Goal: Transaction & Acquisition: Purchase product/service

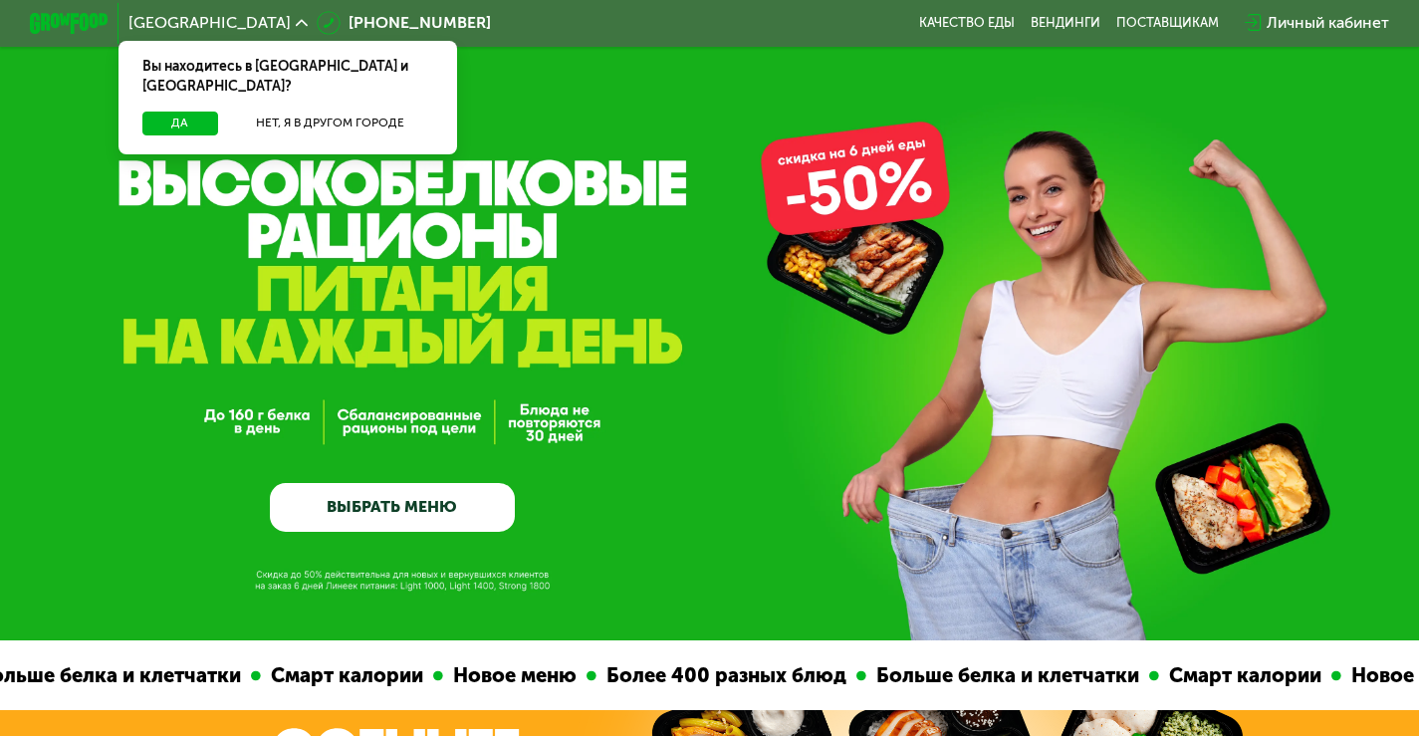
click at [238, 421] on div "GrowFood — доставка правильного питания ВЫБРАТЬ МЕНЮ" at bounding box center [709, 380] width 1419 height 306
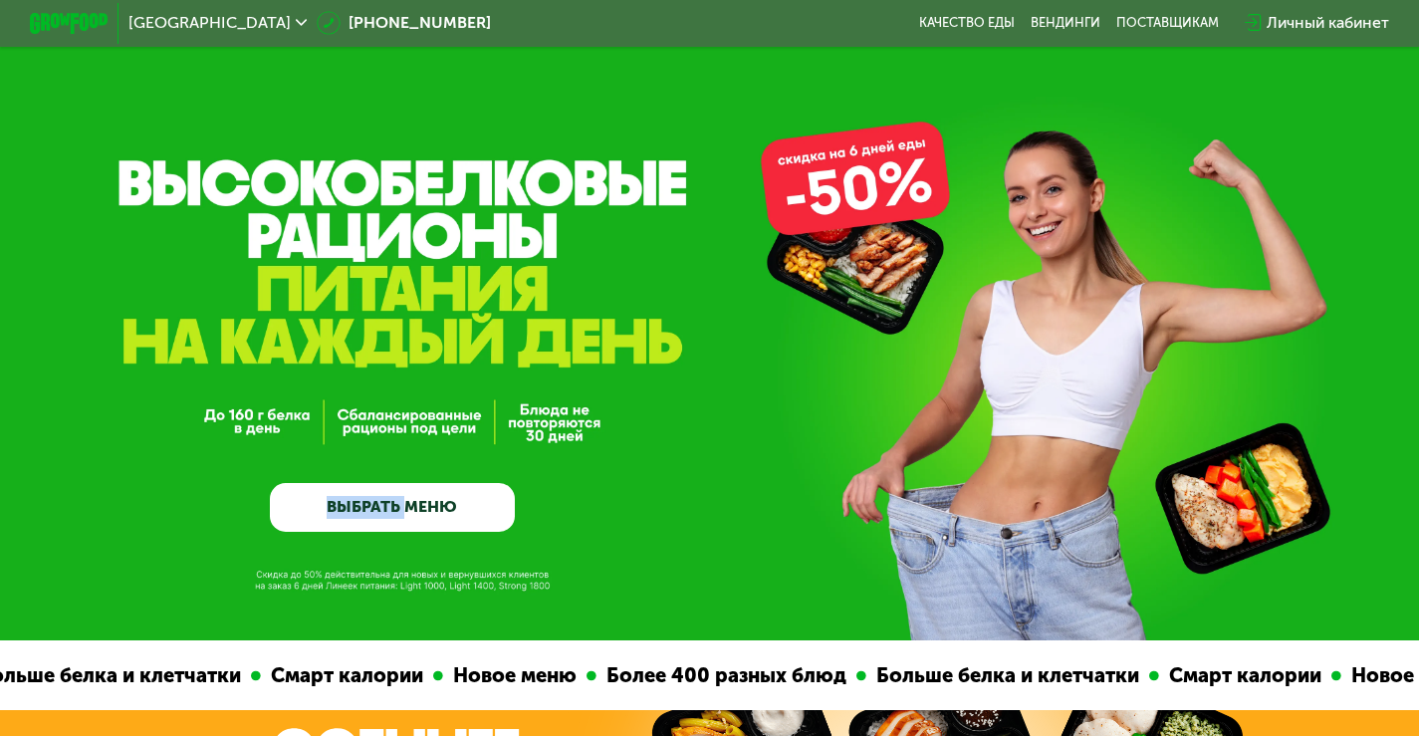
drag, startPoint x: 238, startPoint y: 421, endPoint x: 380, endPoint y: 423, distance: 142.4
click at [403, 420] on div "GrowFood — доставка правильного питания ВЫБРАТЬ МЕНЮ" at bounding box center [709, 380] width 1419 height 306
click at [378, 423] on div "GrowFood — доставка правильного питания ВЫБРАТЬ МЕНЮ" at bounding box center [392, 380] width 245 height 306
click at [469, 432] on div "GrowFood — доставка правильного питания ВЫБРАТЬ МЕНЮ" at bounding box center [392, 380] width 245 height 306
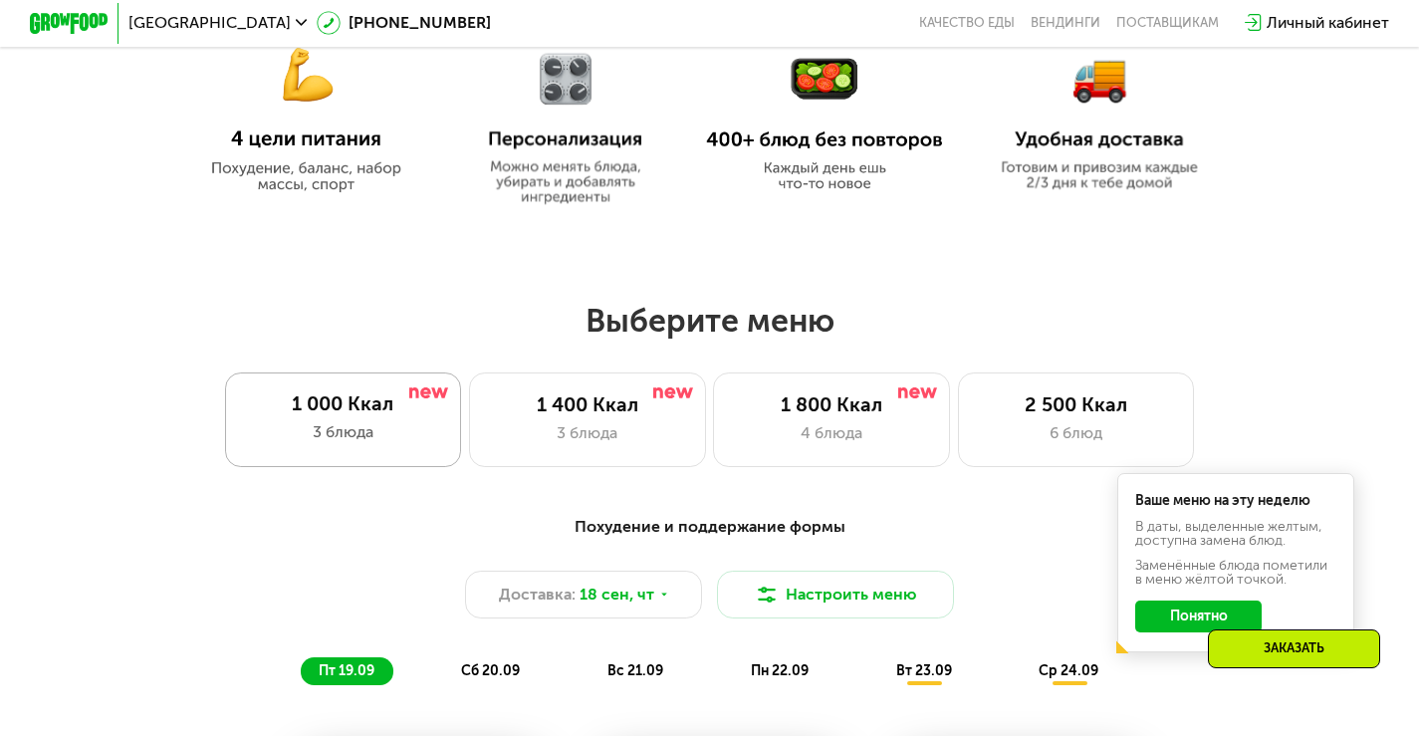
scroll to position [995, 0]
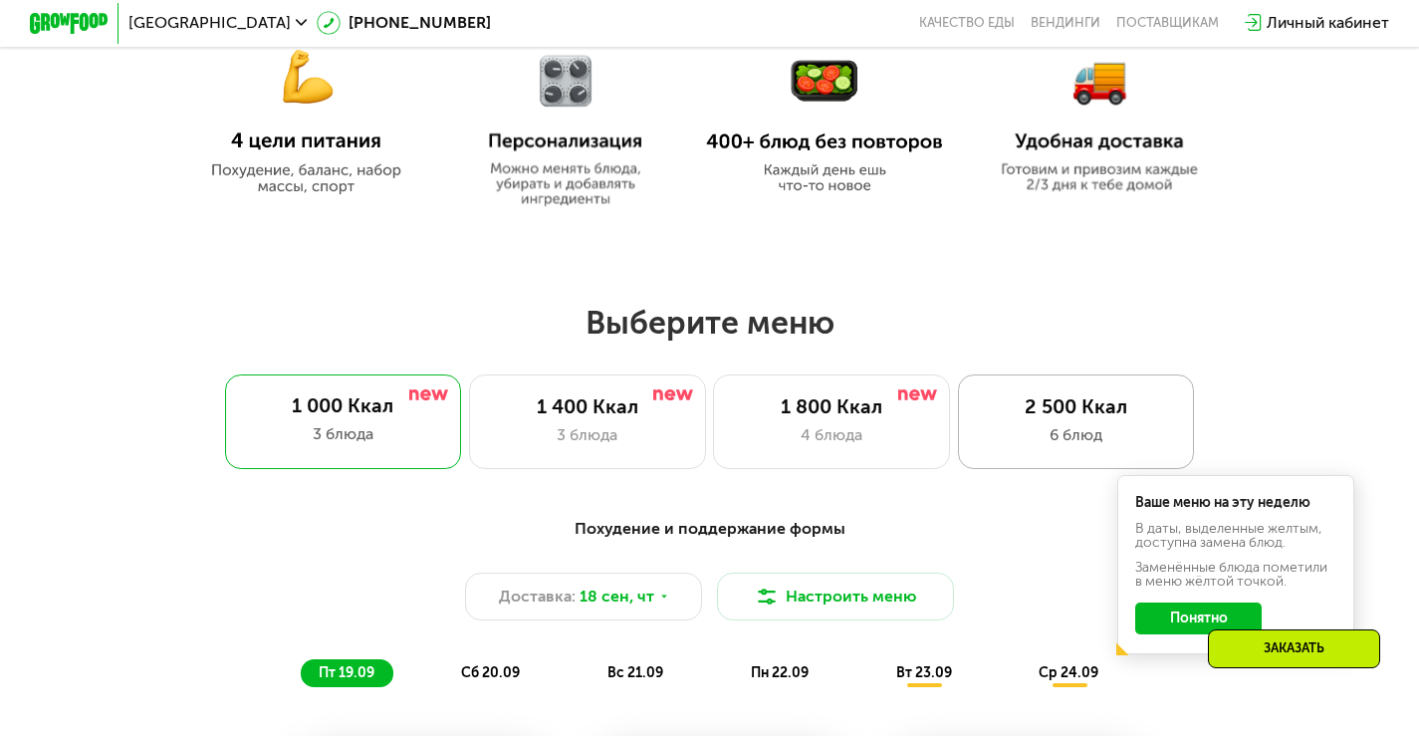
click at [1024, 419] on div "2 500 Ккал" at bounding box center [1076, 407] width 195 height 24
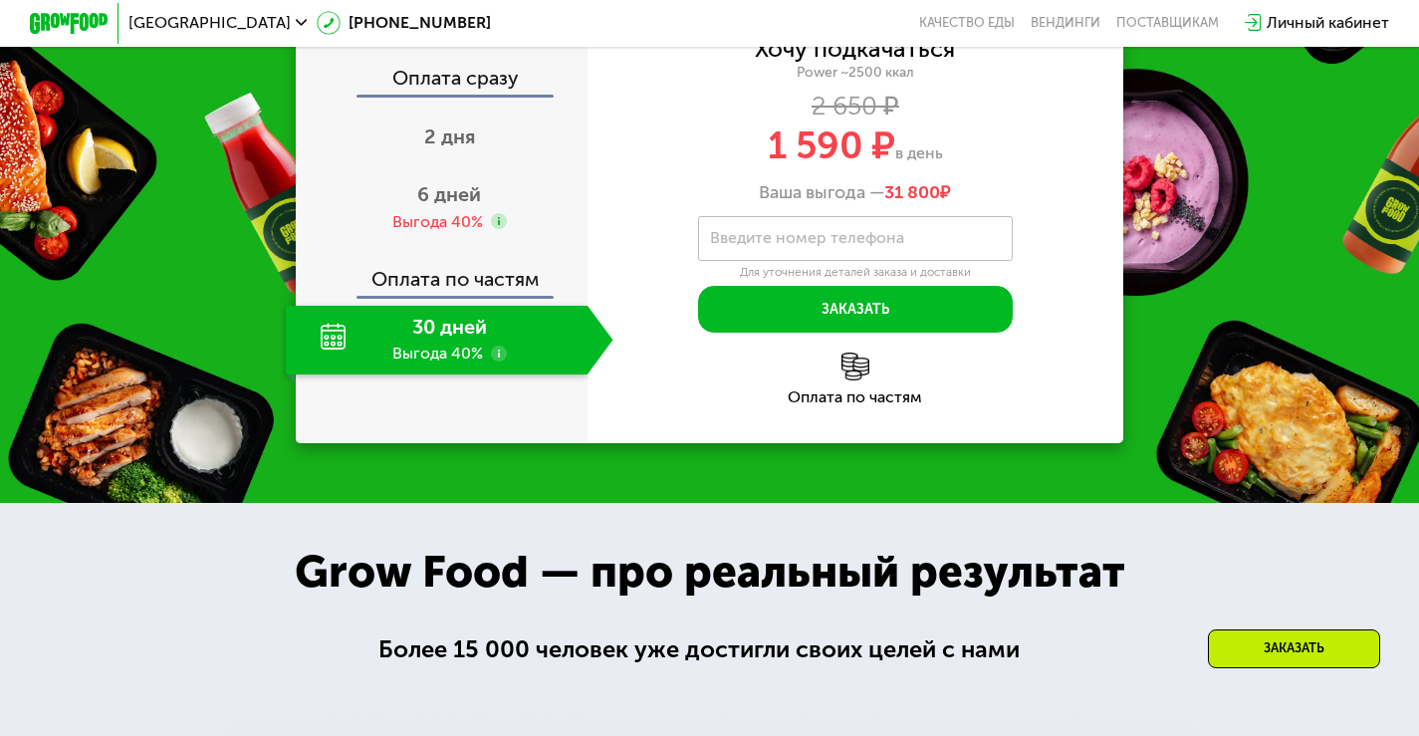
scroll to position [2688, 0]
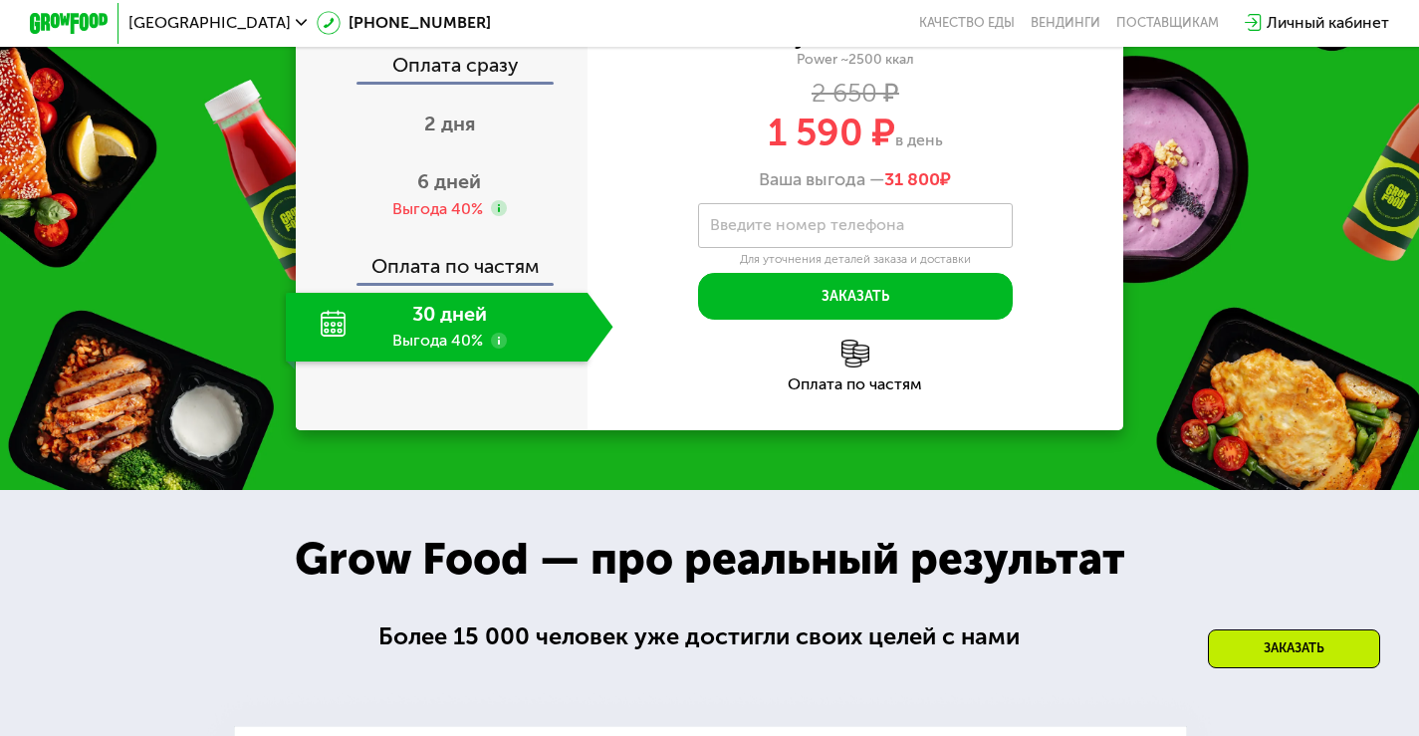
click at [827, 105] on div "2 650 ₽" at bounding box center [855, 94] width 536 height 22
click at [843, 155] on span "1 590 ₽" at bounding box center [830, 132] width 127 height 45
drag, startPoint x: 843, startPoint y: 310, endPoint x: 789, endPoint y: 311, distance: 53.8
click at [790, 155] on span "1 590 ₽" at bounding box center [830, 132] width 127 height 45
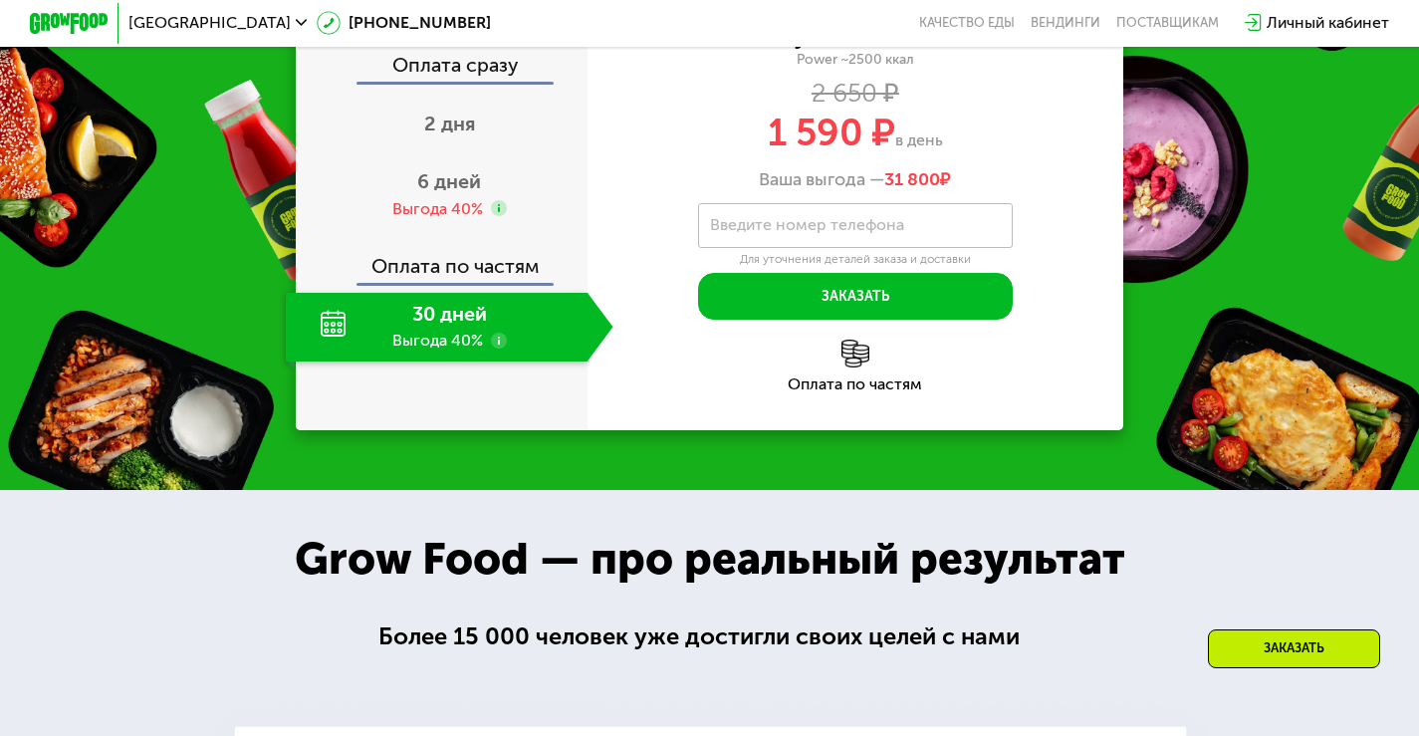
click at [789, 155] on span "1 590 ₽" at bounding box center [830, 132] width 127 height 45
click at [803, 155] on span "1 590 ₽" at bounding box center [830, 132] width 127 height 45
click at [436, 229] on div "6 дней Выгода 40%" at bounding box center [450, 194] width 328 height 69
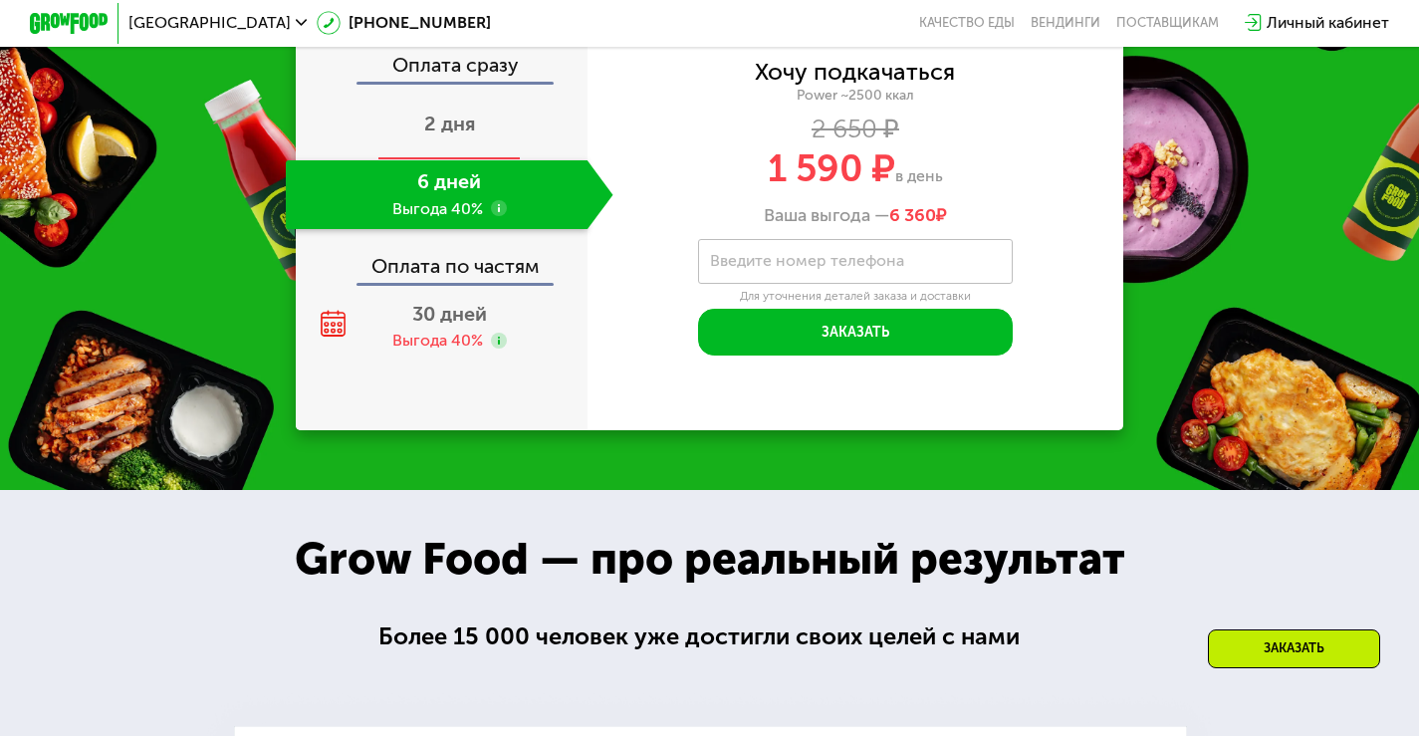
click at [456, 135] on span "2 дня" at bounding box center [449, 123] width 51 height 24
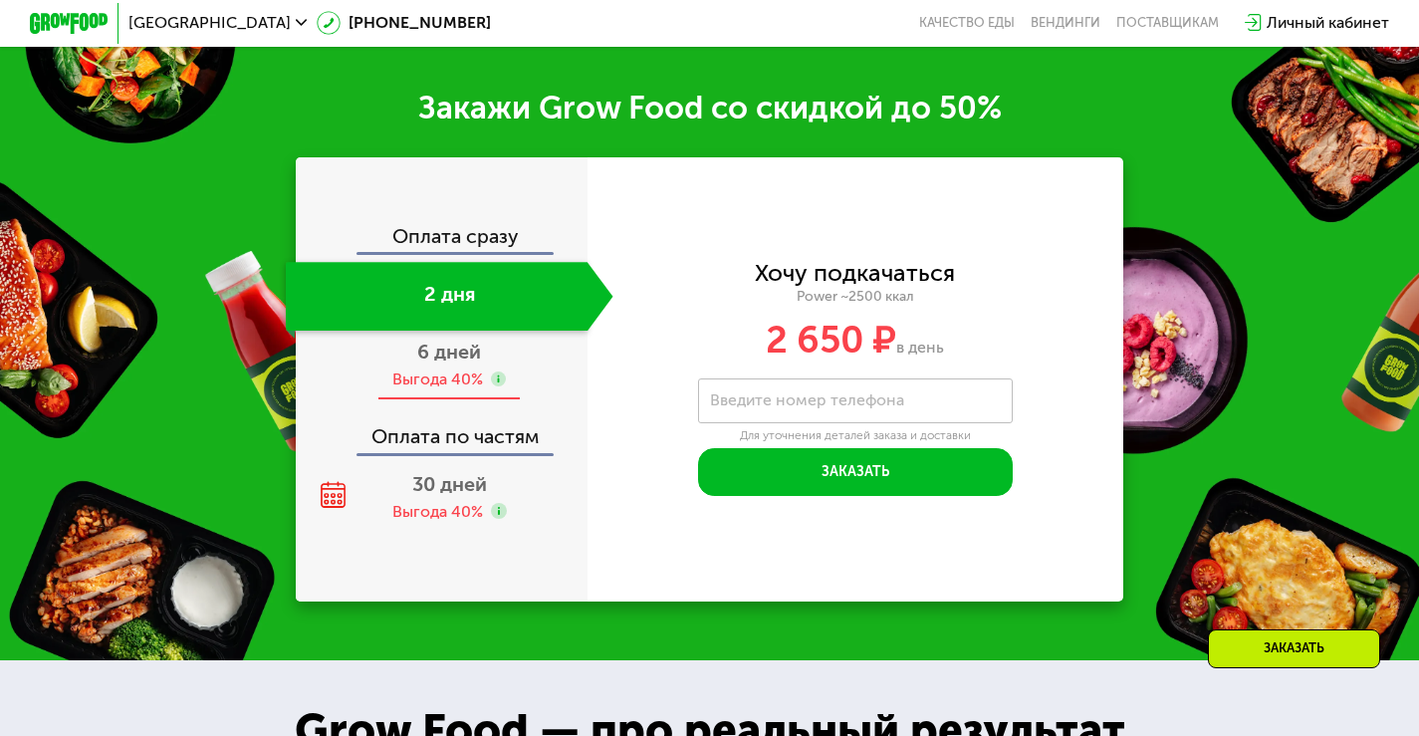
click at [452, 376] on div "Выгода 40%" at bounding box center [437, 379] width 91 height 22
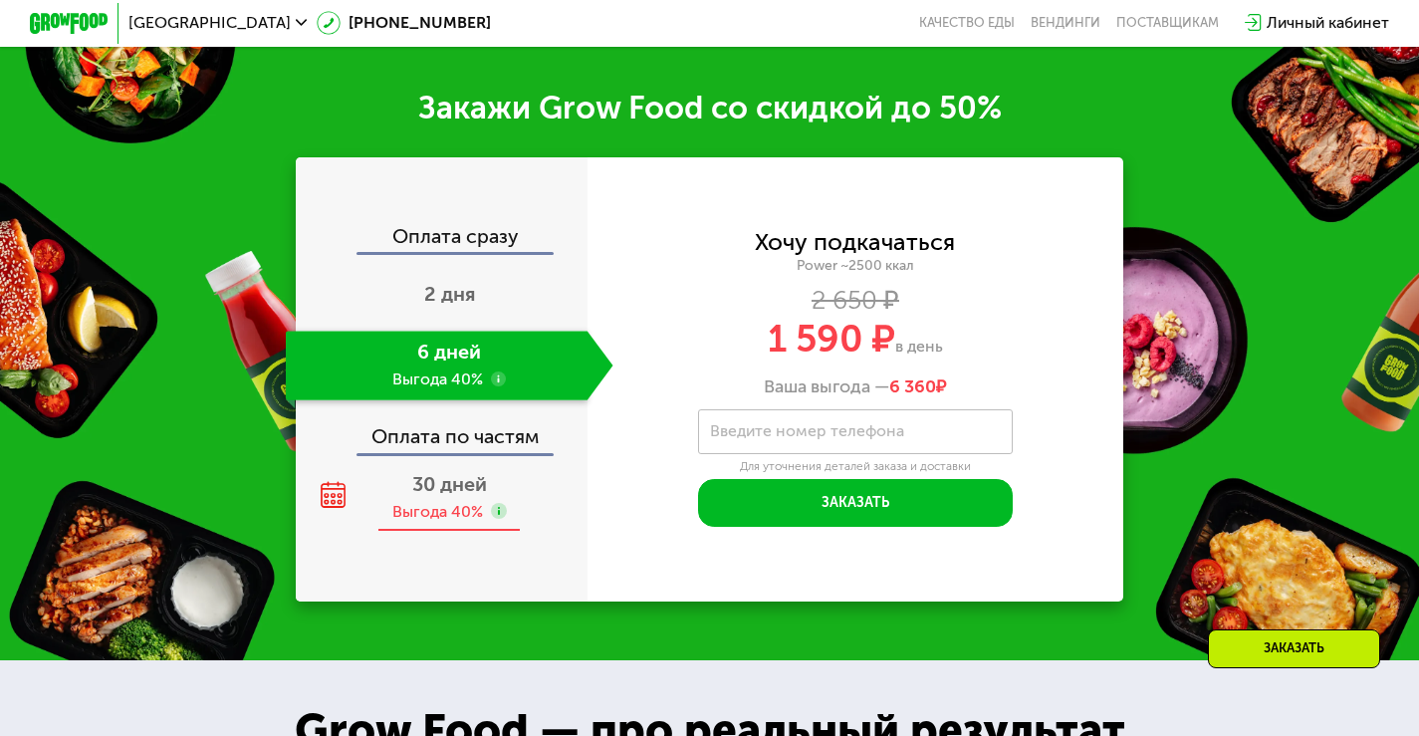
click at [428, 509] on div "Выгода 40%" at bounding box center [437, 512] width 91 height 22
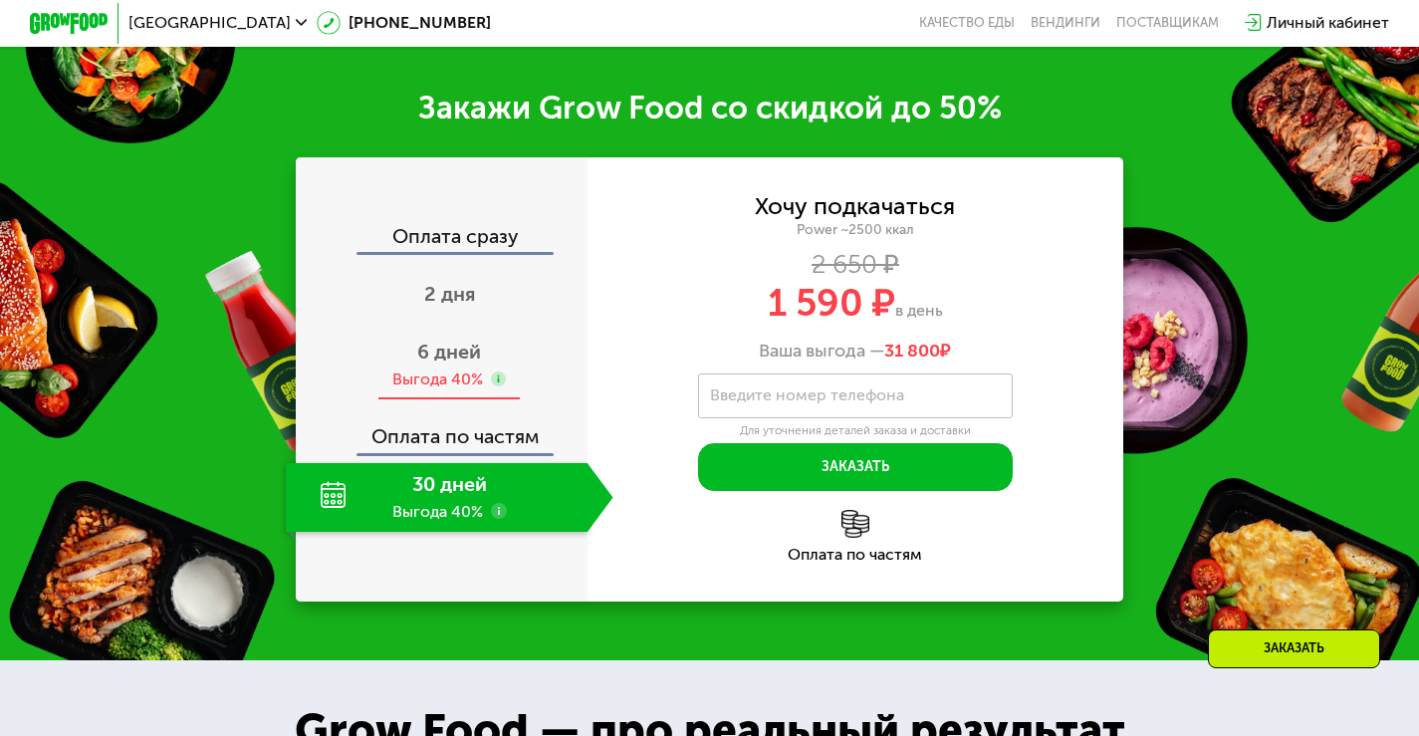
click at [418, 378] on div "Выгода 40%" at bounding box center [437, 379] width 91 height 22
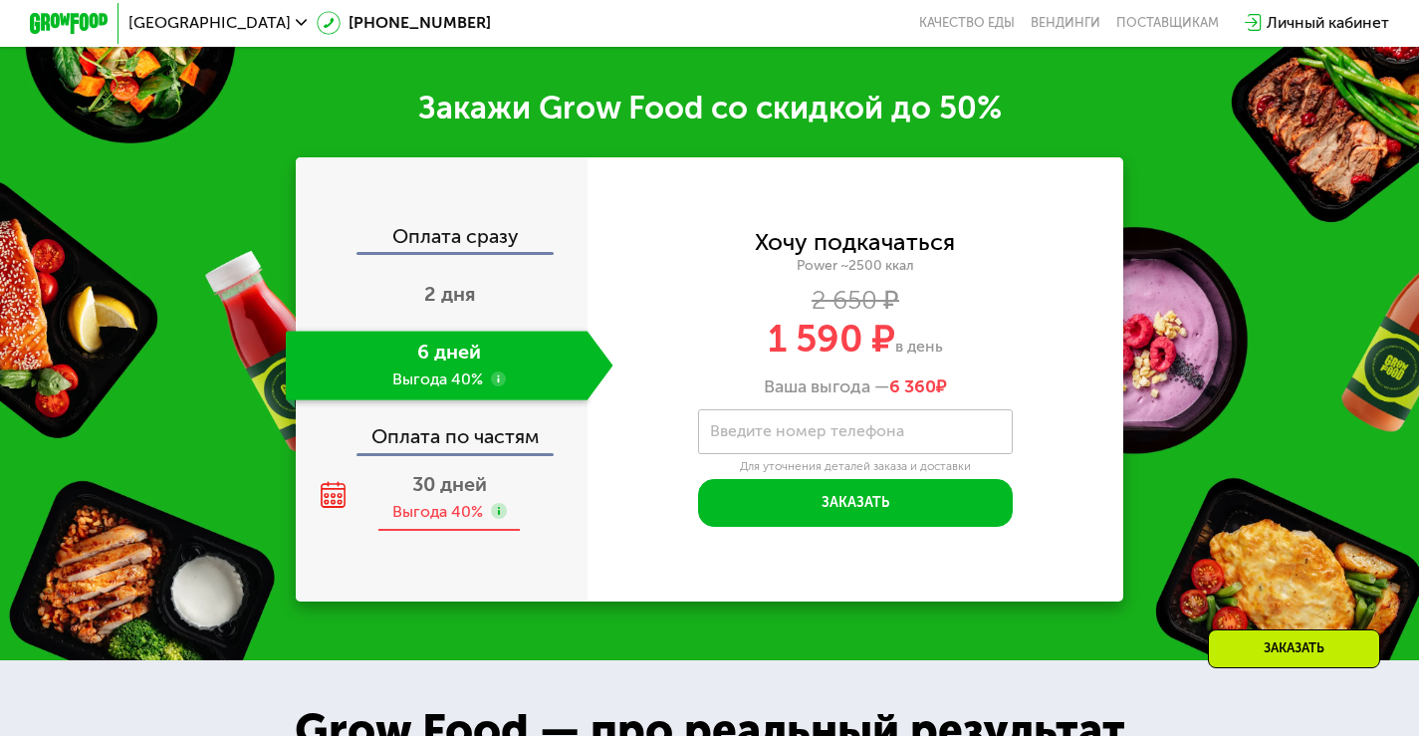
click at [424, 532] on div "30 дней Выгода 40%" at bounding box center [450, 497] width 328 height 69
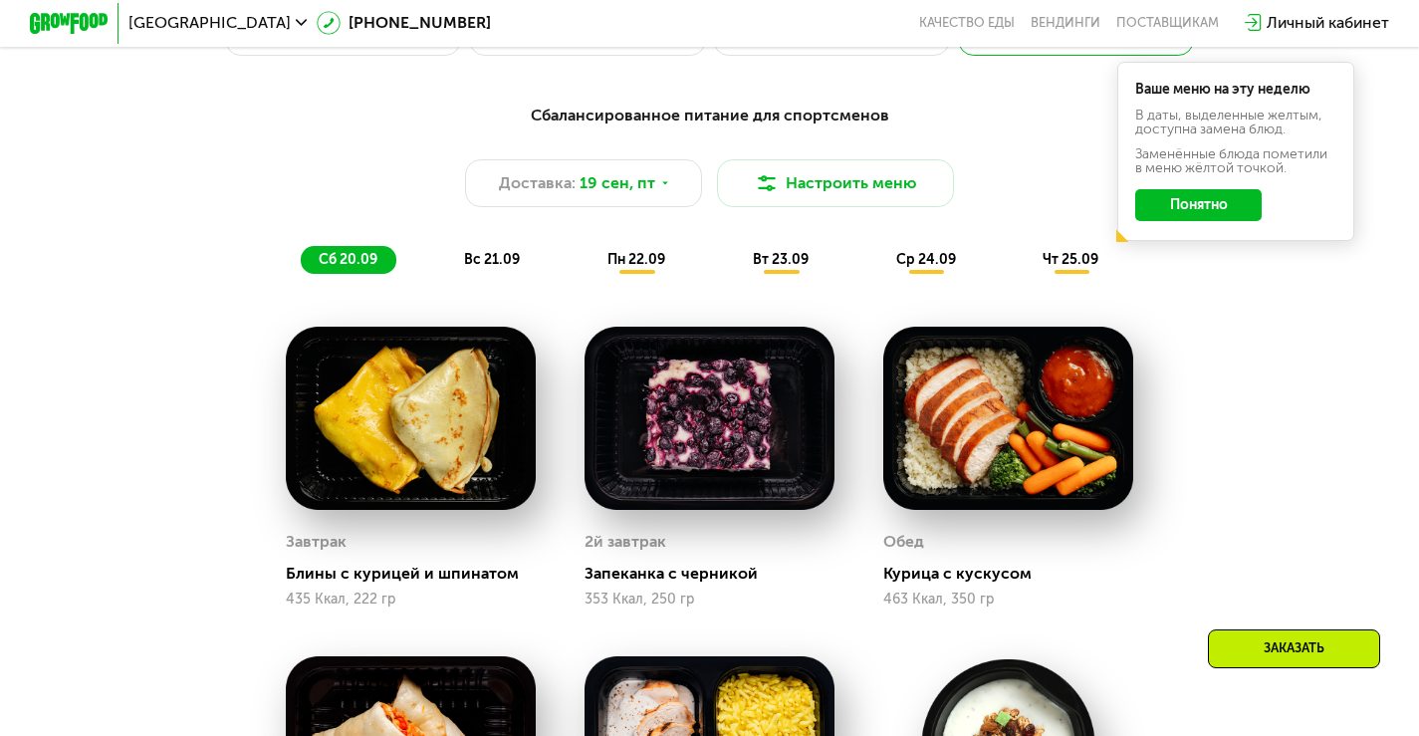
scroll to position [1394, 0]
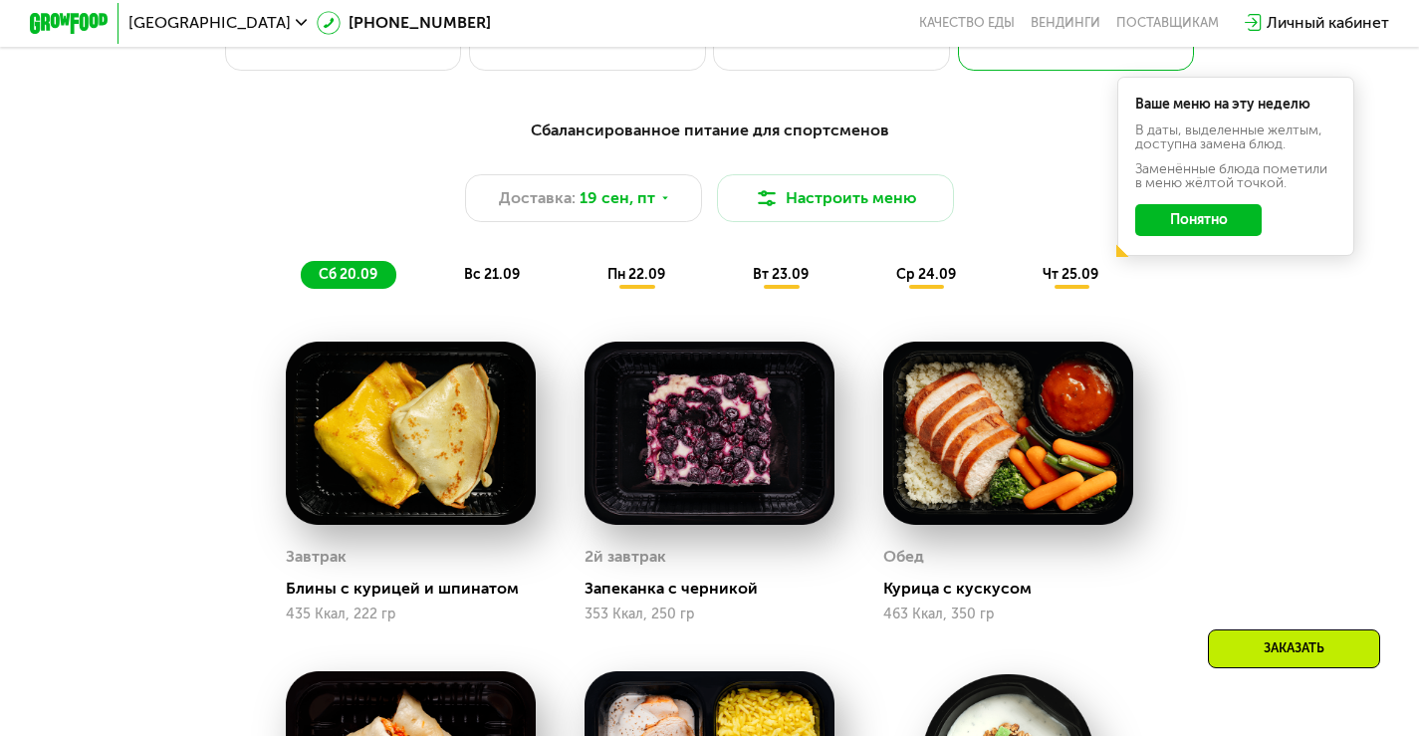
click at [479, 283] on span "вс 21.09" at bounding box center [492, 274] width 56 height 17
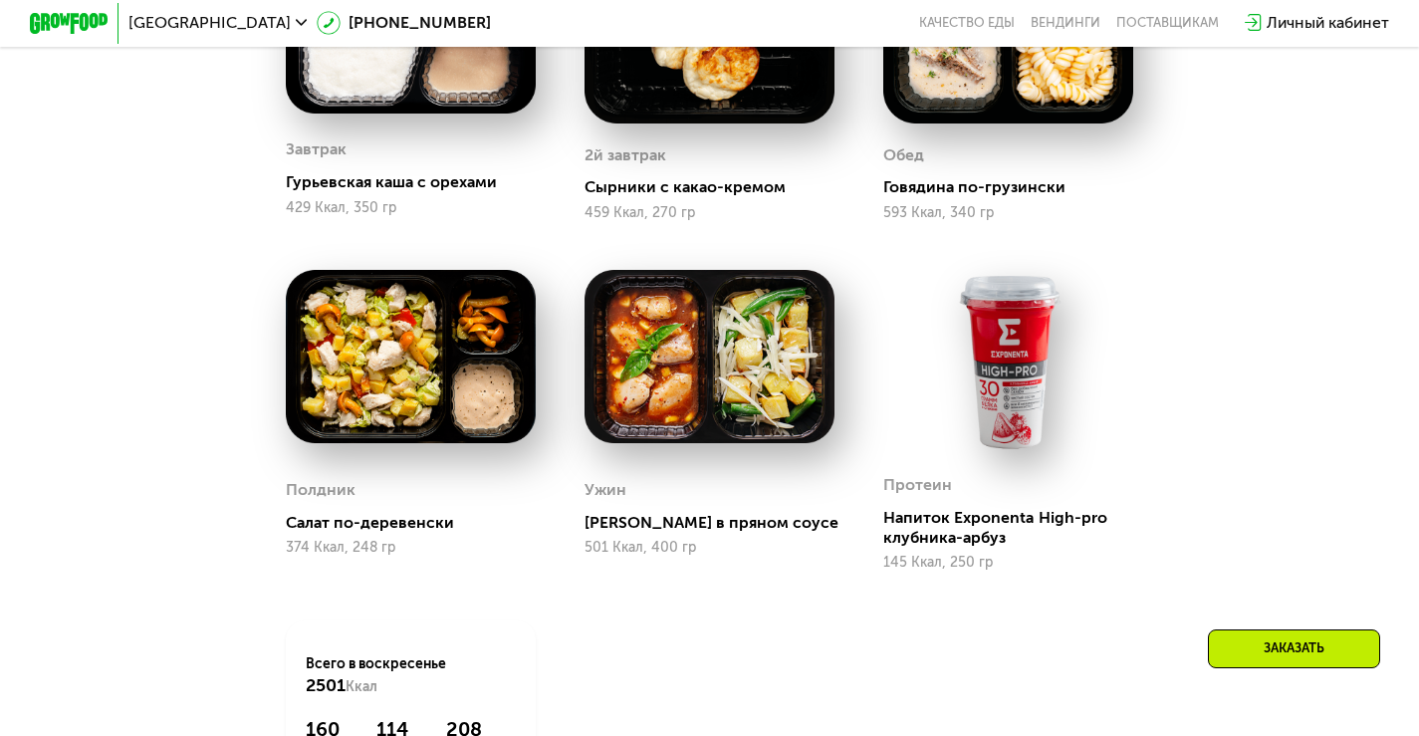
scroll to position [1792, 0]
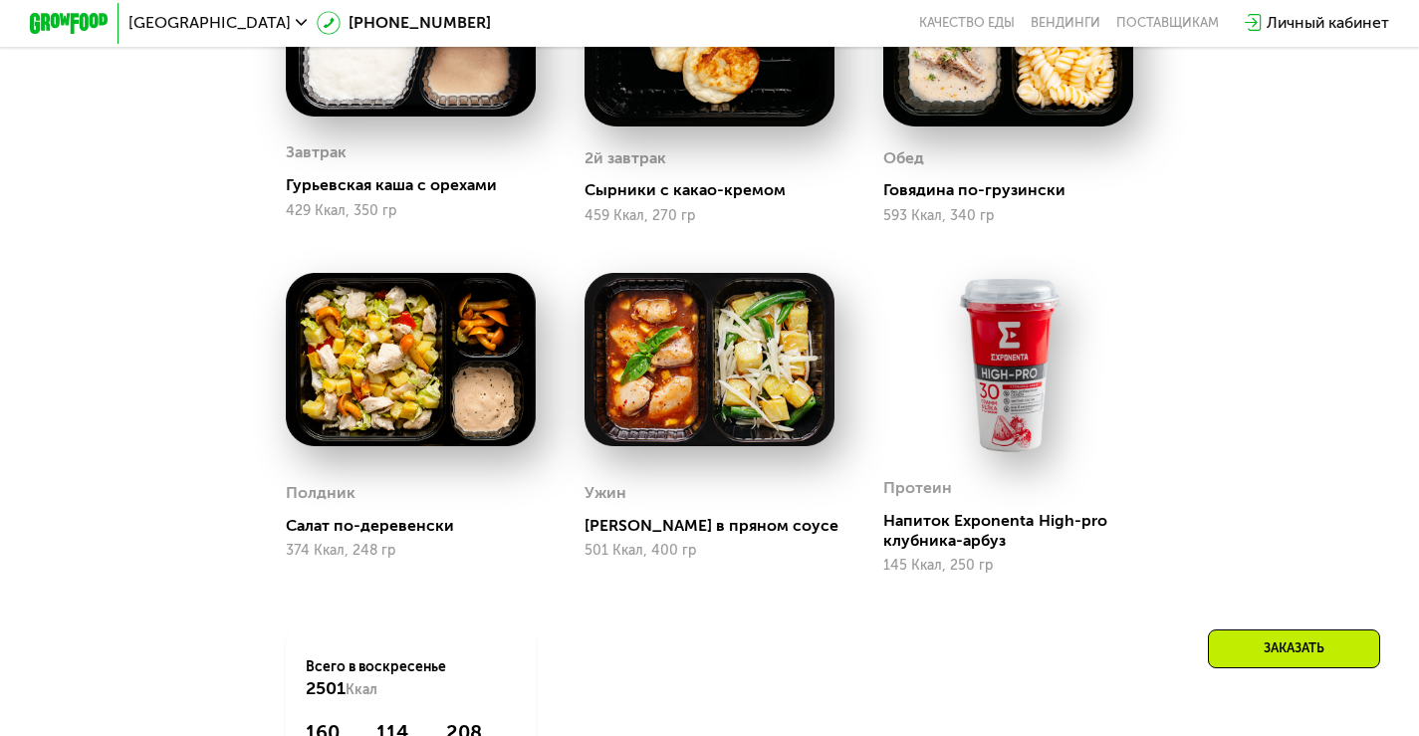
click at [967, 395] on img at bounding box center [1008, 364] width 250 height 183
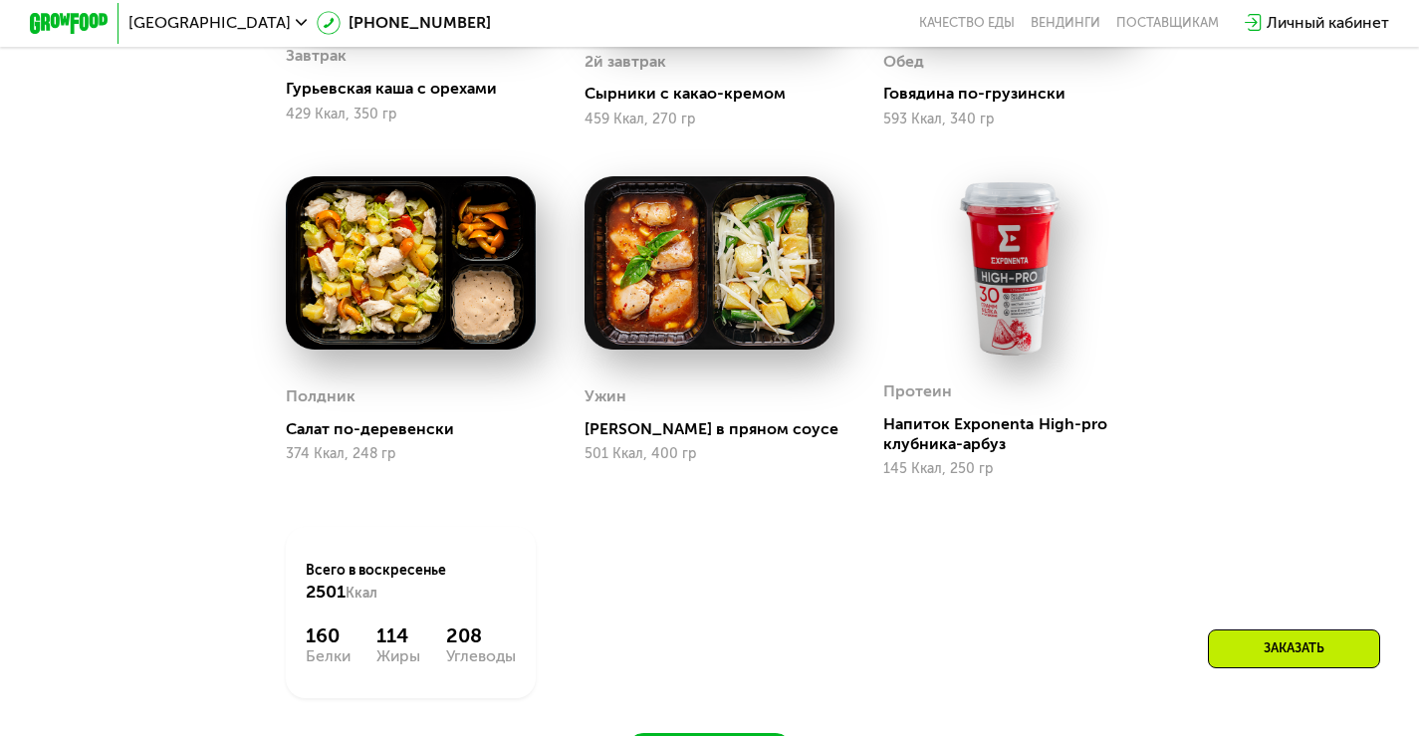
scroll to position [1891, 0]
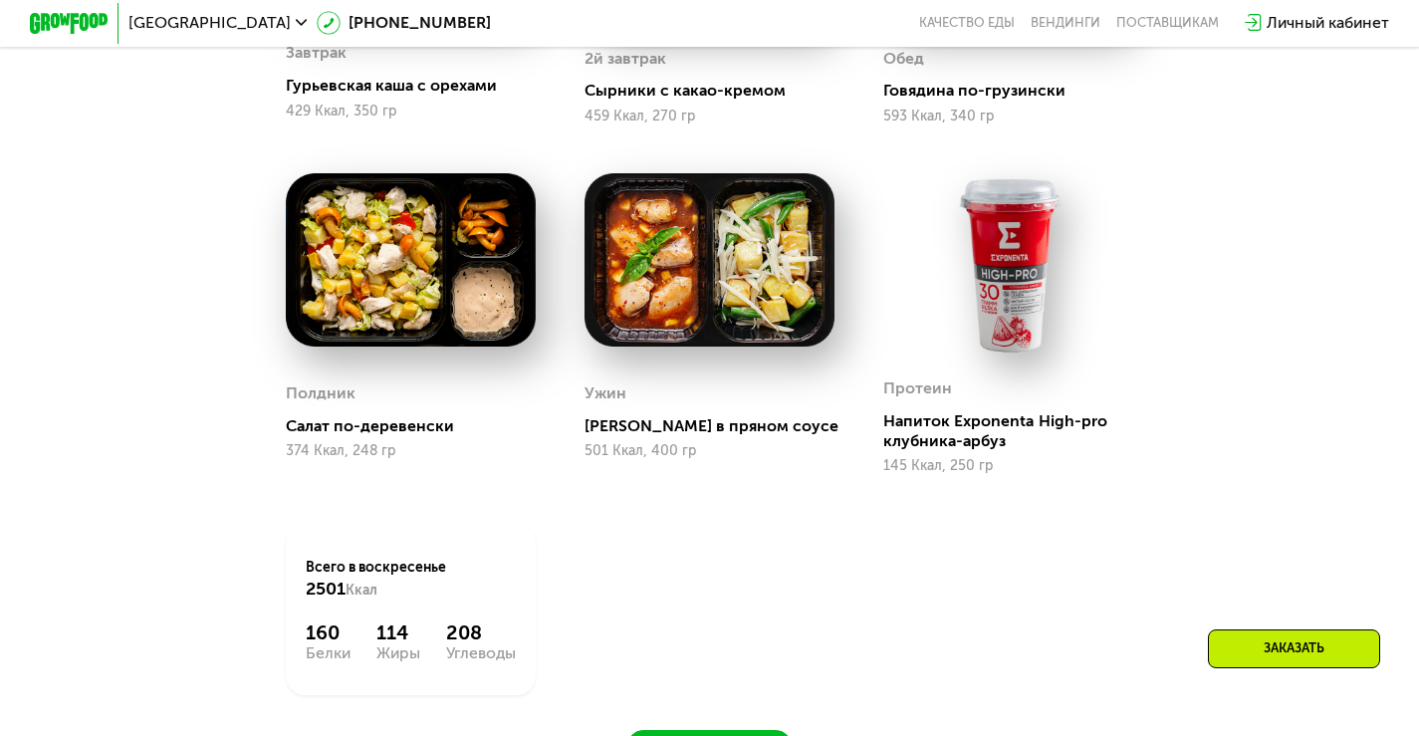
click at [314, 436] on div "Салат по-деревенски" at bounding box center [419, 426] width 266 height 20
click at [645, 436] on div "[PERSON_NAME] в пряном соусе" at bounding box center [717, 426] width 266 height 20
click at [713, 310] on img at bounding box center [709, 259] width 250 height 173
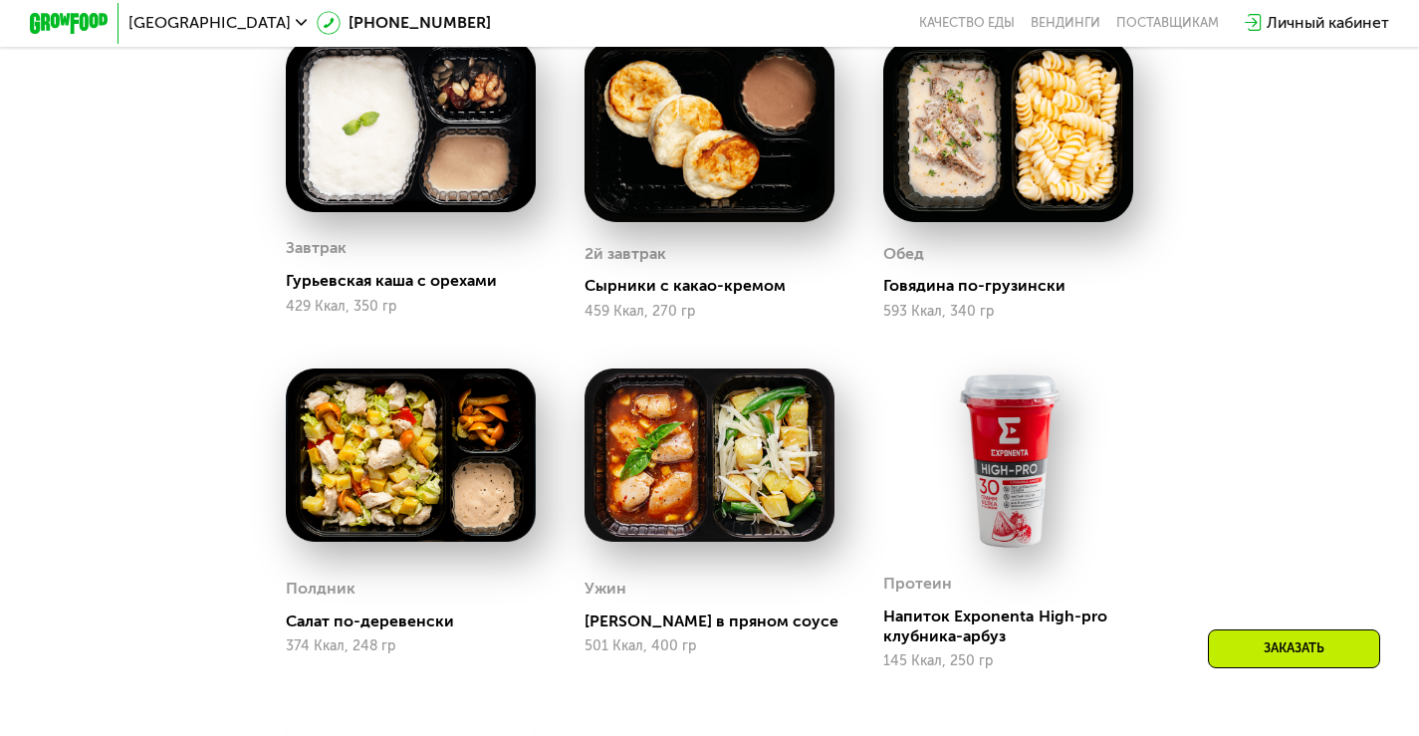
scroll to position [1692, 0]
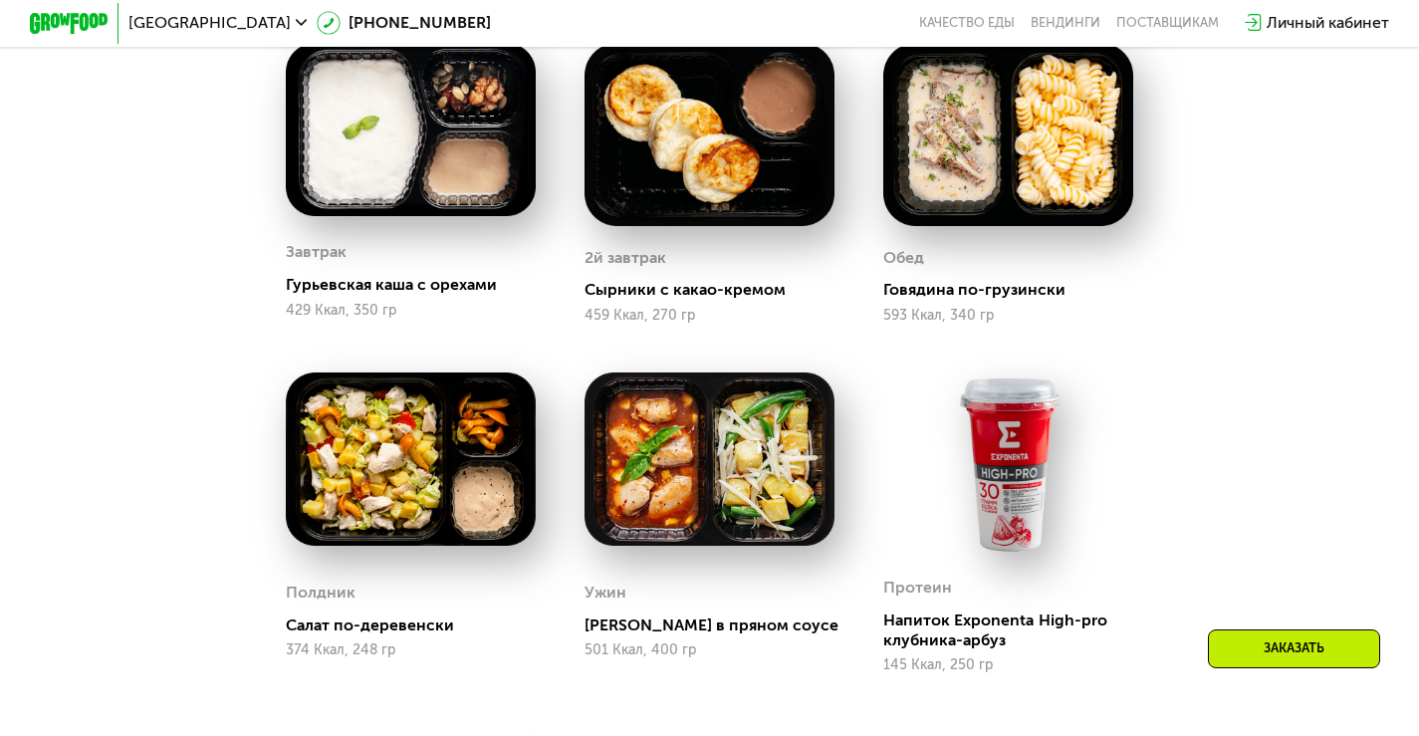
click at [972, 300] on div "Говядина по-грузински" at bounding box center [1016, 290] width 266 height 20
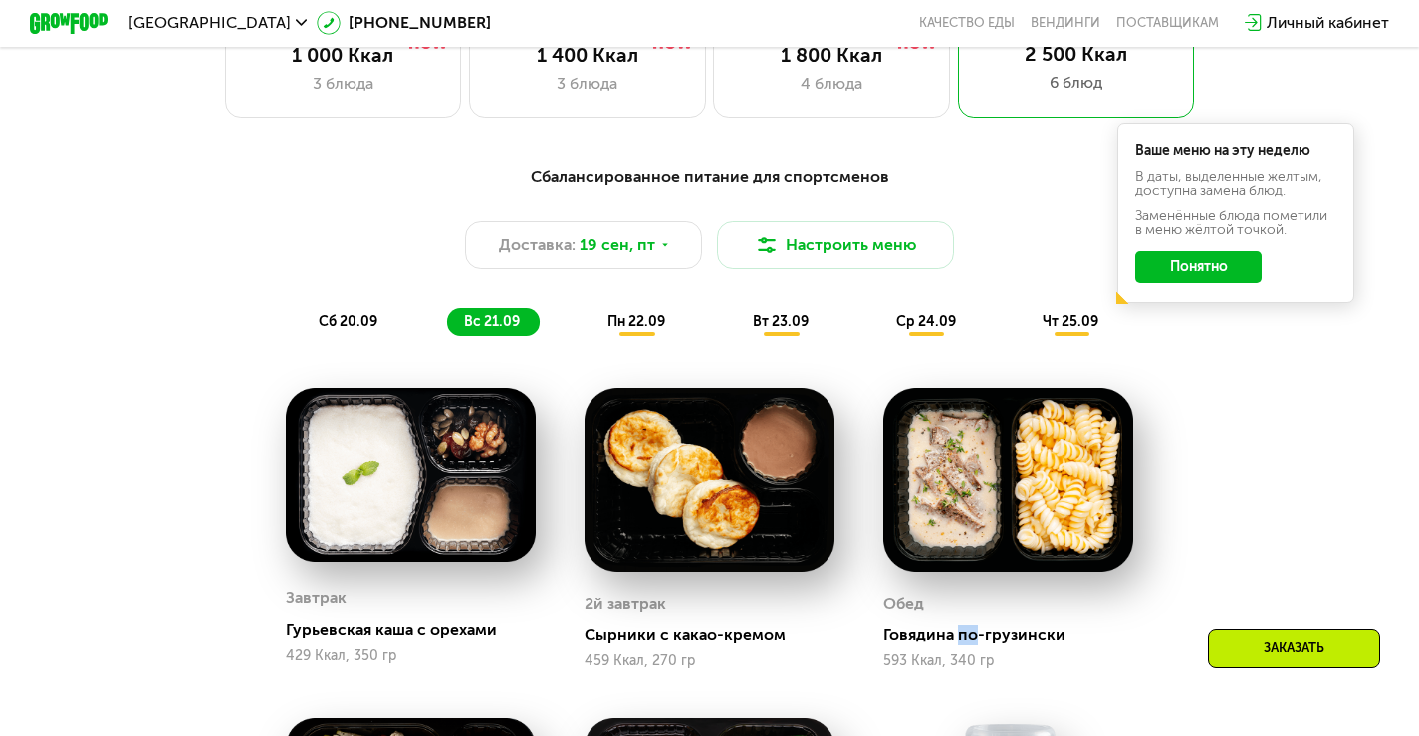
scroll to position [1294, 0]
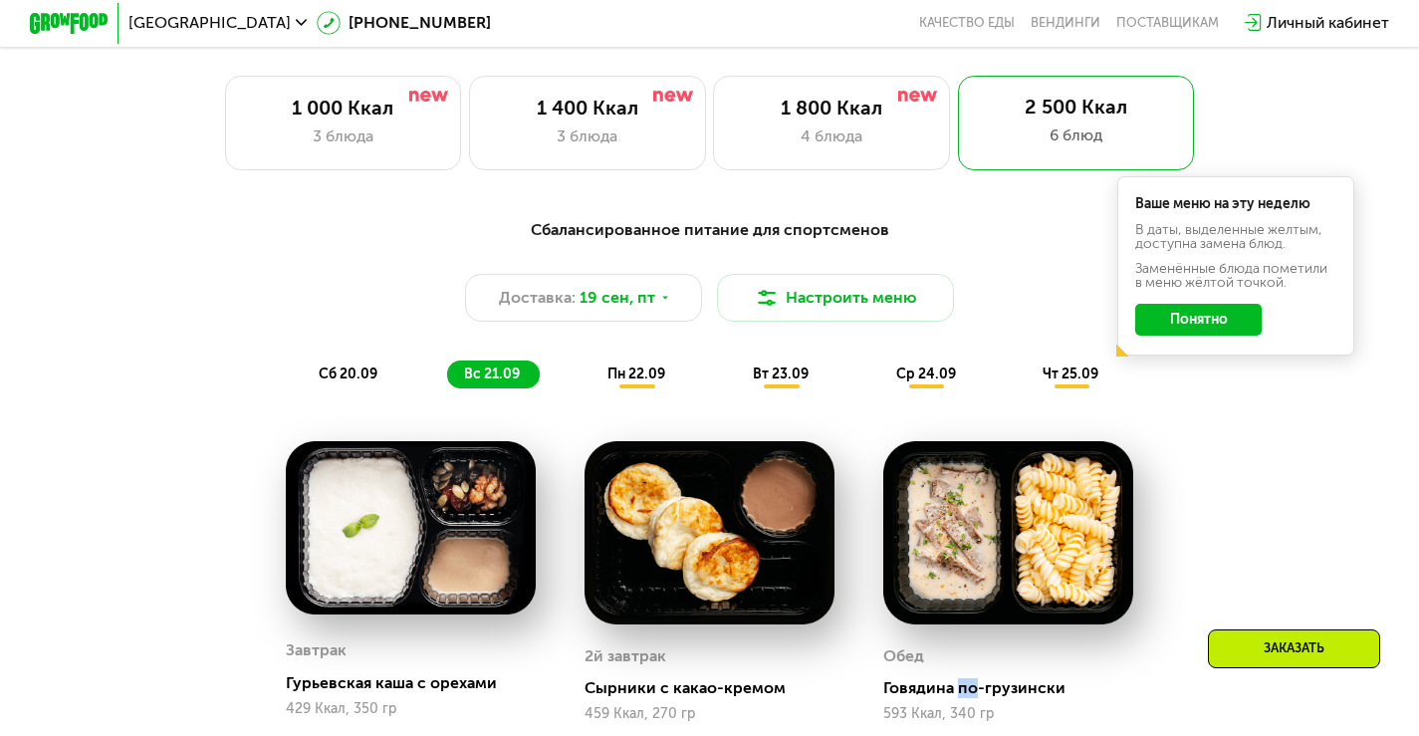
drag, startPoint x: 996, startPoint y: 510, endPoint x: 972, endPoint y: 506, distance: 25.2
click at [995, 511] on img at bounding box center [1008, 532] width 250 height 183
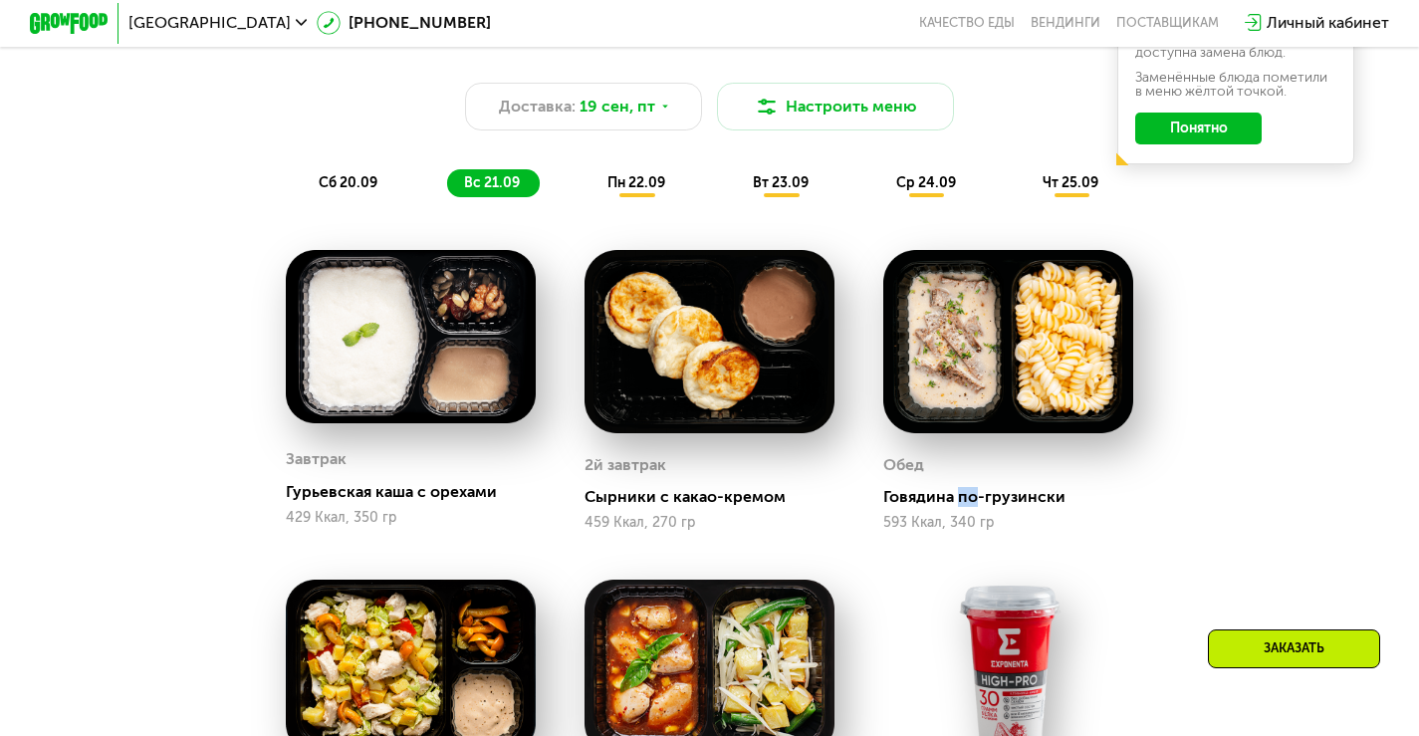
scroll to position [1493, 0]
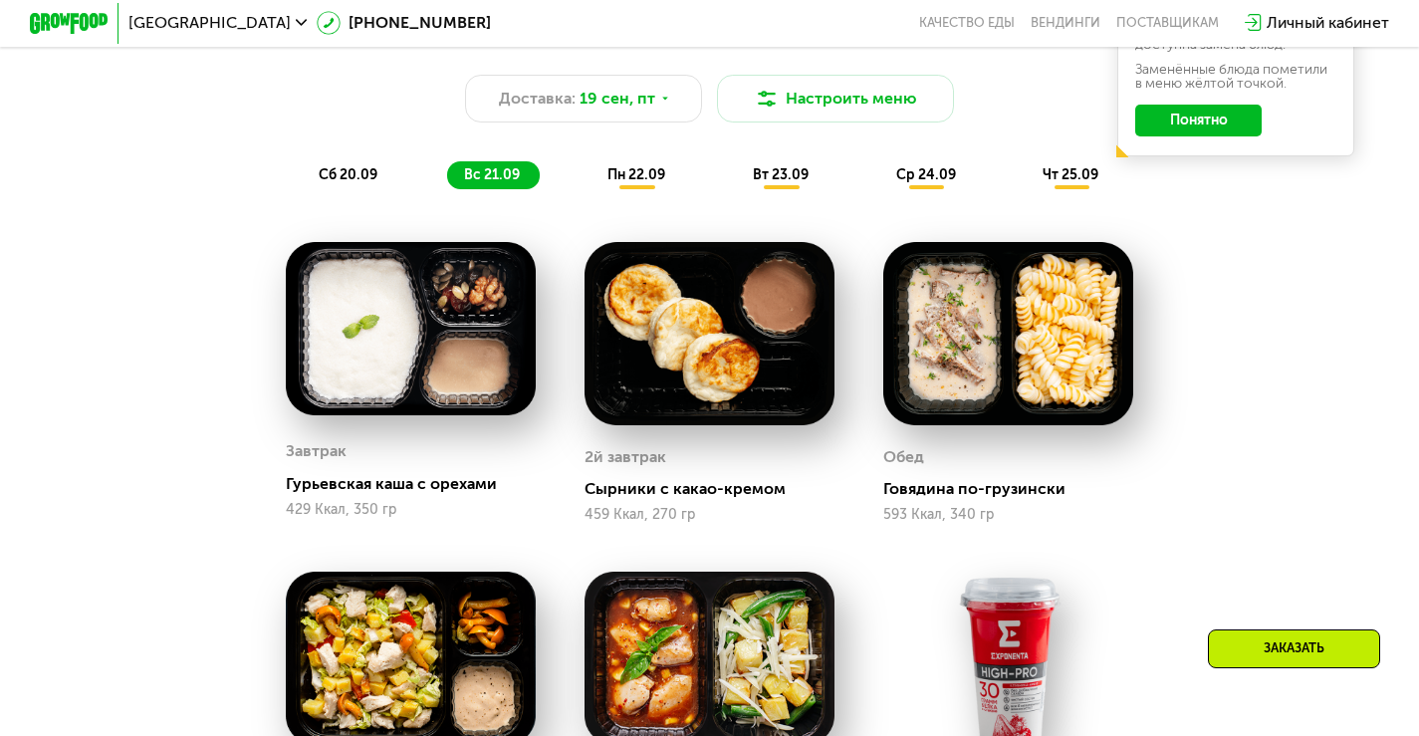
click at [290, 494] on div "Гурьевская каша с орехами" at bounding box center [419, 484] width 266 height 20
drag, startPoint x: 290, startPoint y: 502, endPoint x: 454, endPoint y: 493, distance: 164.5
click at [453, 493] on div "Гурьевская каша с орехами" at bounding box center [419, 484] width 266 height 20
click at [455, 491] on div "Гурьевская каша с орехами" at bounding box center [419, 484] width 266 height 20
click at [639, 183] on span "пн 22.09" at bounding box center [636, 174] width 58 height 17
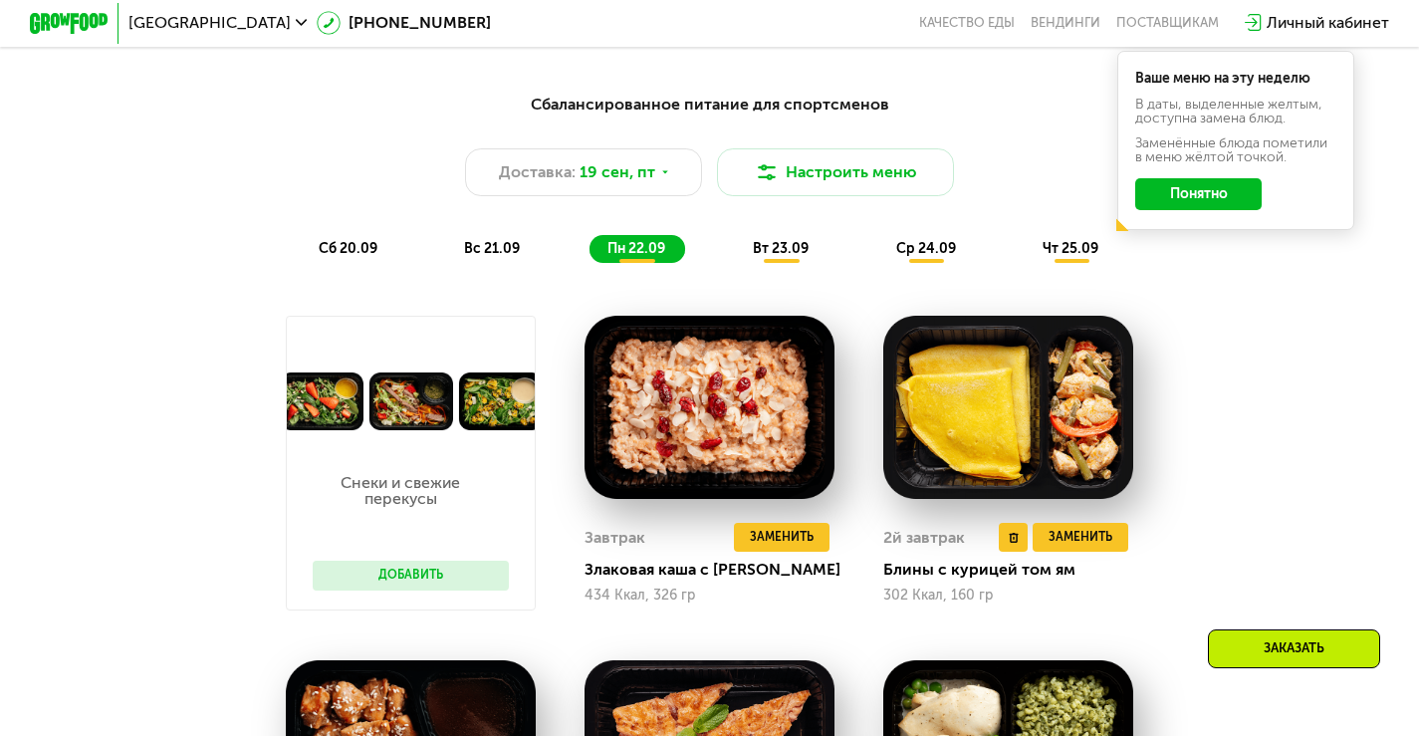
scroll to position [1394, 0]
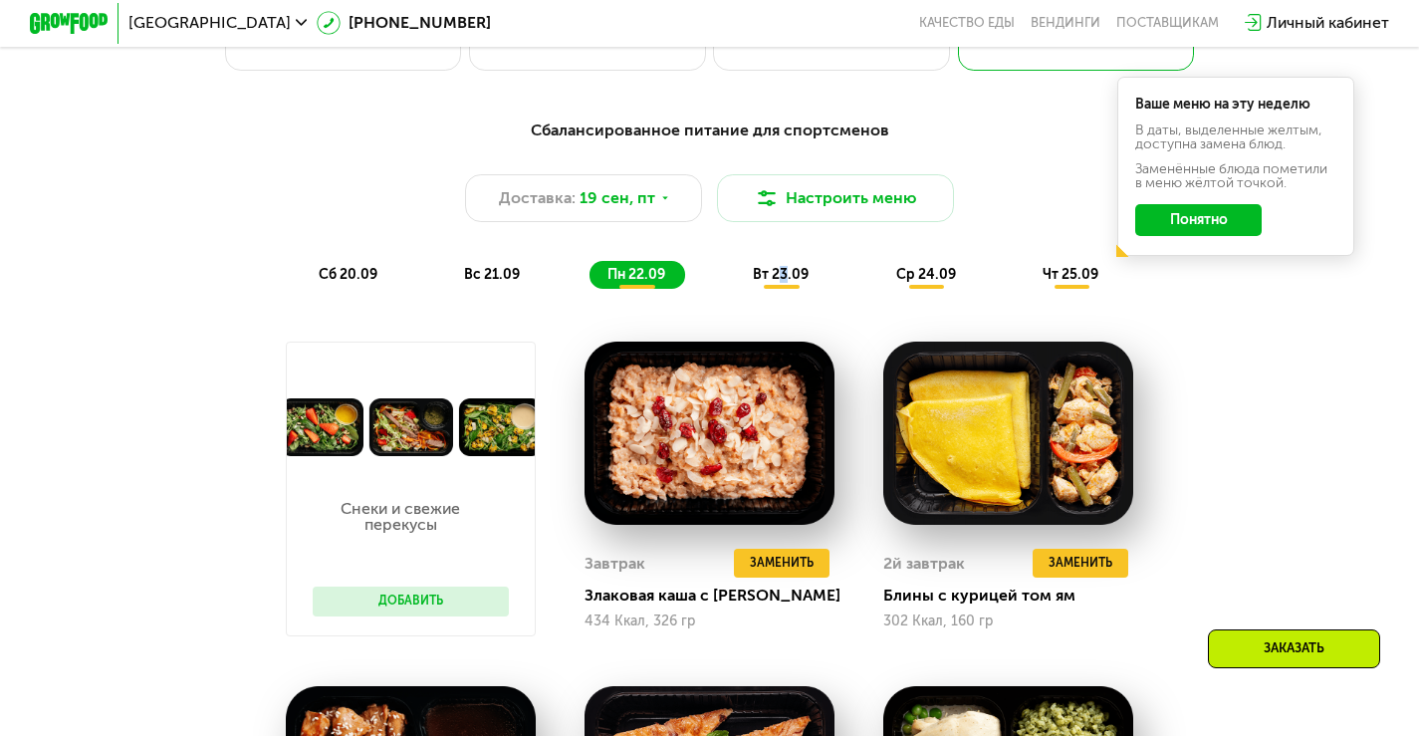
click at [786, 283] on span "вт 23.09" at bounding box center [781, 274] width 56 height 17
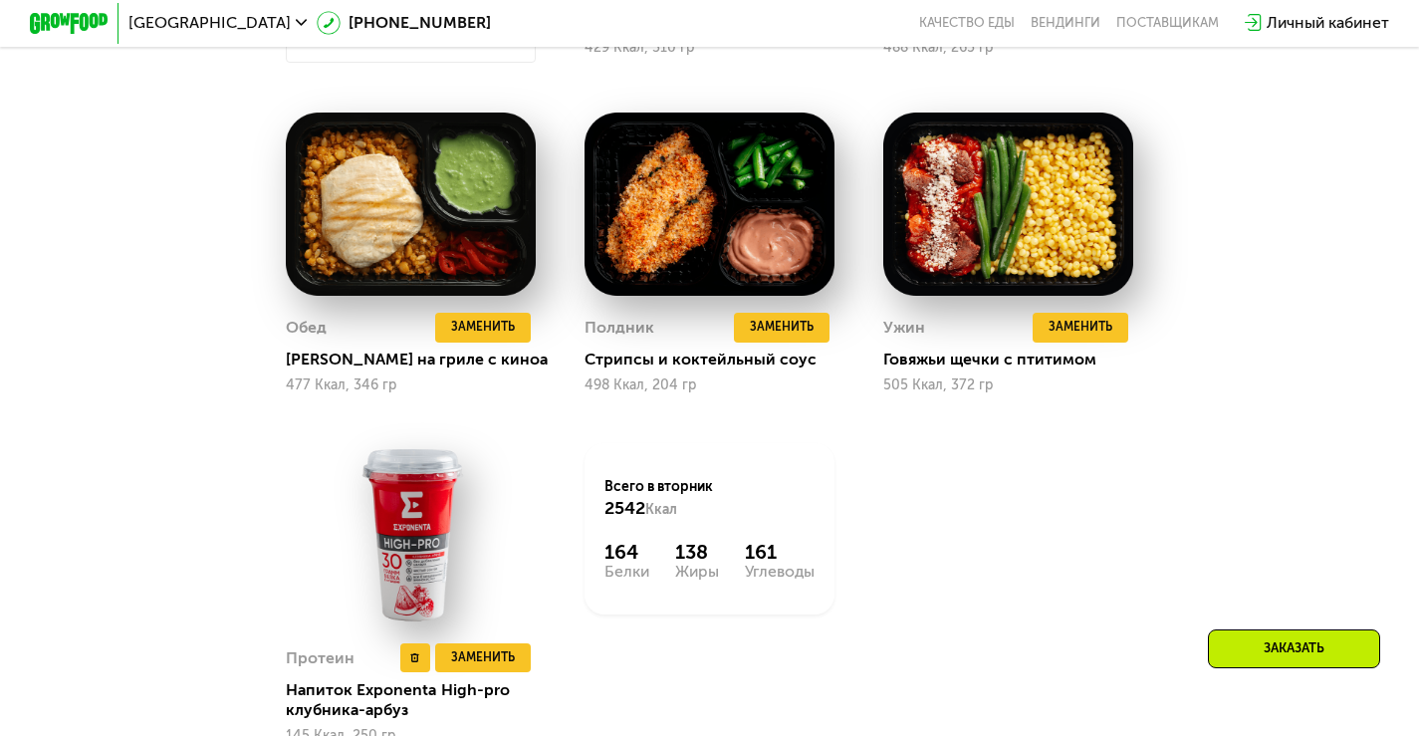
scroll to position [2190, 0]
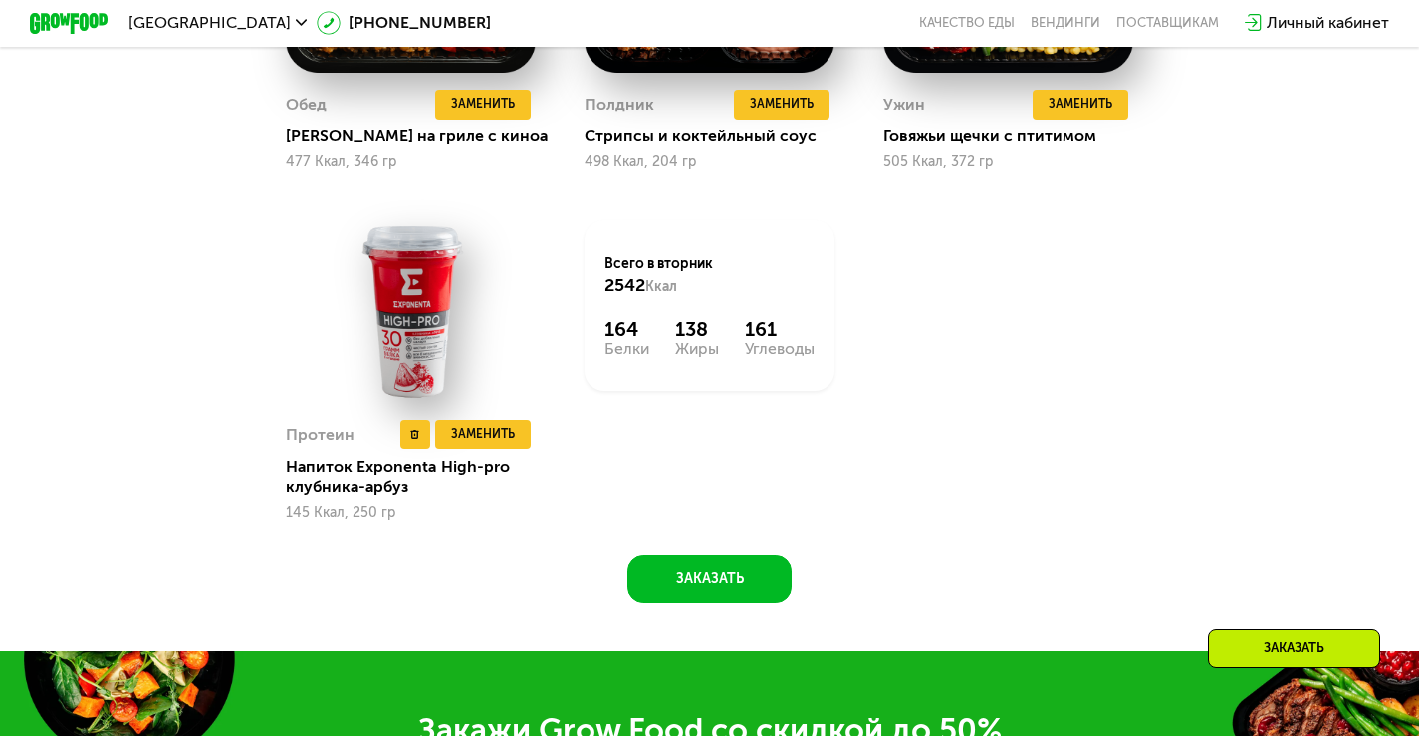
click at [337, 497] on div "Напиток Exponenta High-pro клубника-арбуз" at bounding box center [419, 477] width 266 height 40
click at [416, 335] on img at bounding box center [411, 311] width 250 height 183
click at [407, 288] on img at bounding box center [411, 311] width 250 height 183
click at [604, 341] on div "164" at bounding box center [626, 330] width 45 height 24
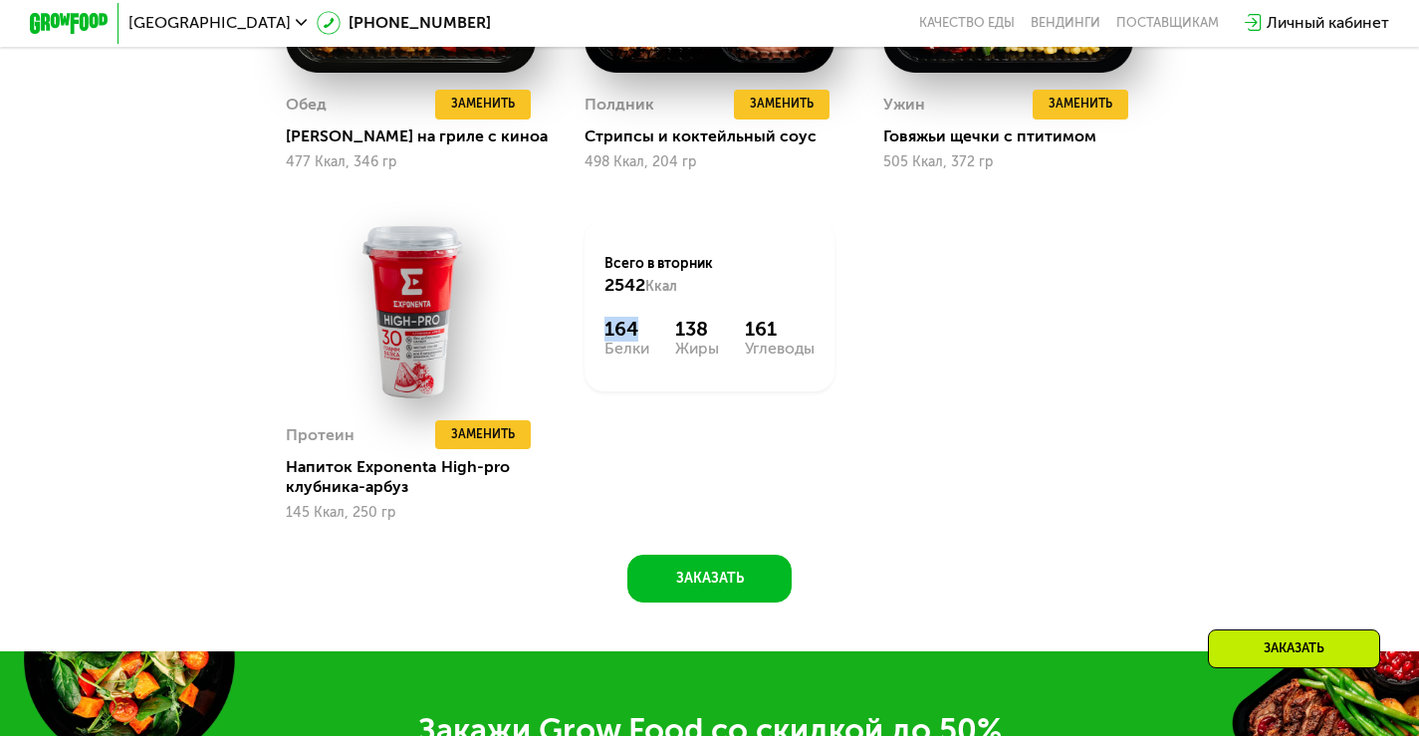
click at [604, 341] on div "164" at bounding box center [626, 330] width 45 height 24
click at [615, 341] on div "164" at bounding box center [626, 330] width 45 height 24
click at [631, 356] on div "Белки" at bounding box center [626, 348] width 45 height 16
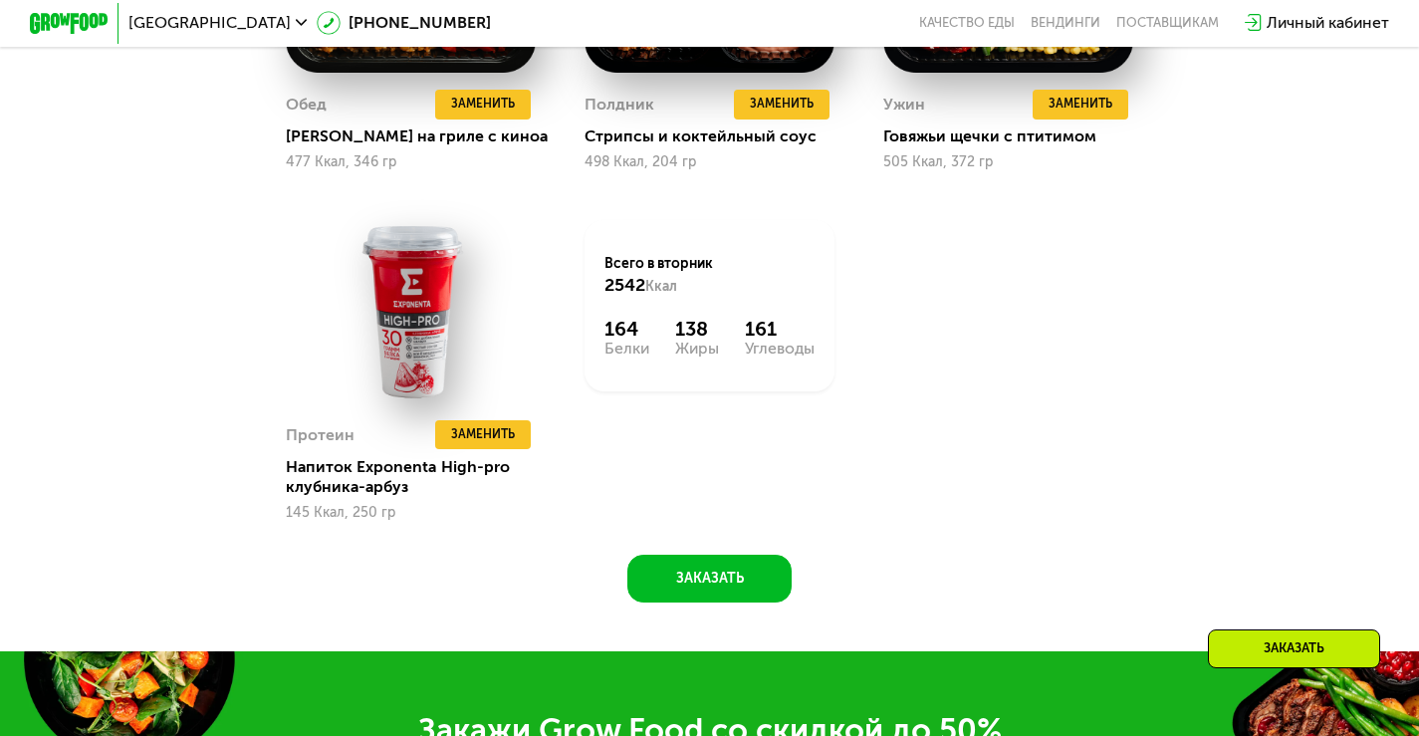
click at [622, 341] on div "164" at bounding box center [626, 330] width 45 height 24
click at [619, 356] on div "Белки" at bounding box center [626, 348] width 45 height 16
click at [620, 356] on div "Белки" at bounding box center [626, 348] width 45 height 16
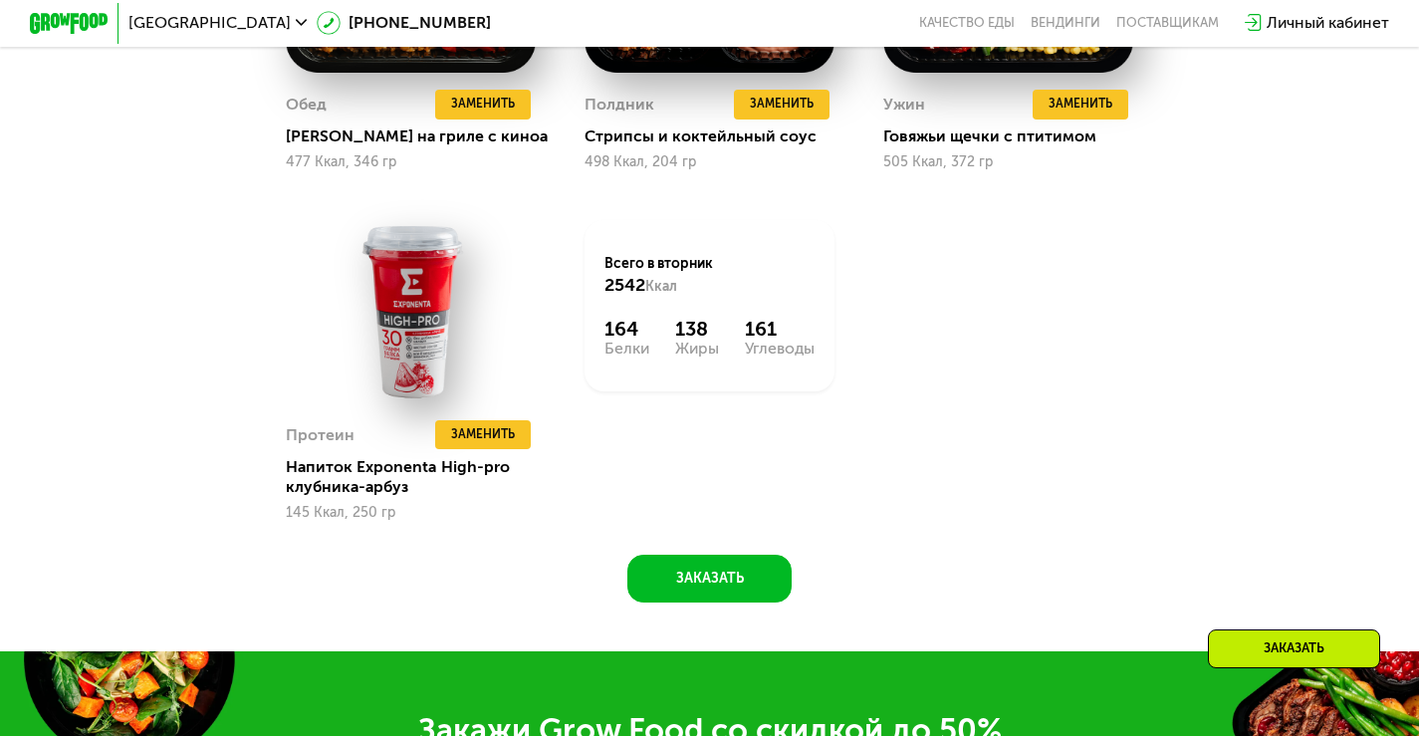
click at [625, 337] on div "164" at bounding box center [626, 330] width 45 height 24
click at [725, 351] on div "164 Белки 138 Жиры 161 Углеводы" at bounding box center [709, 338] width 210 height 40
click at [612, 341] on div "164" at bounding box center [626, 330] width 45 height 24
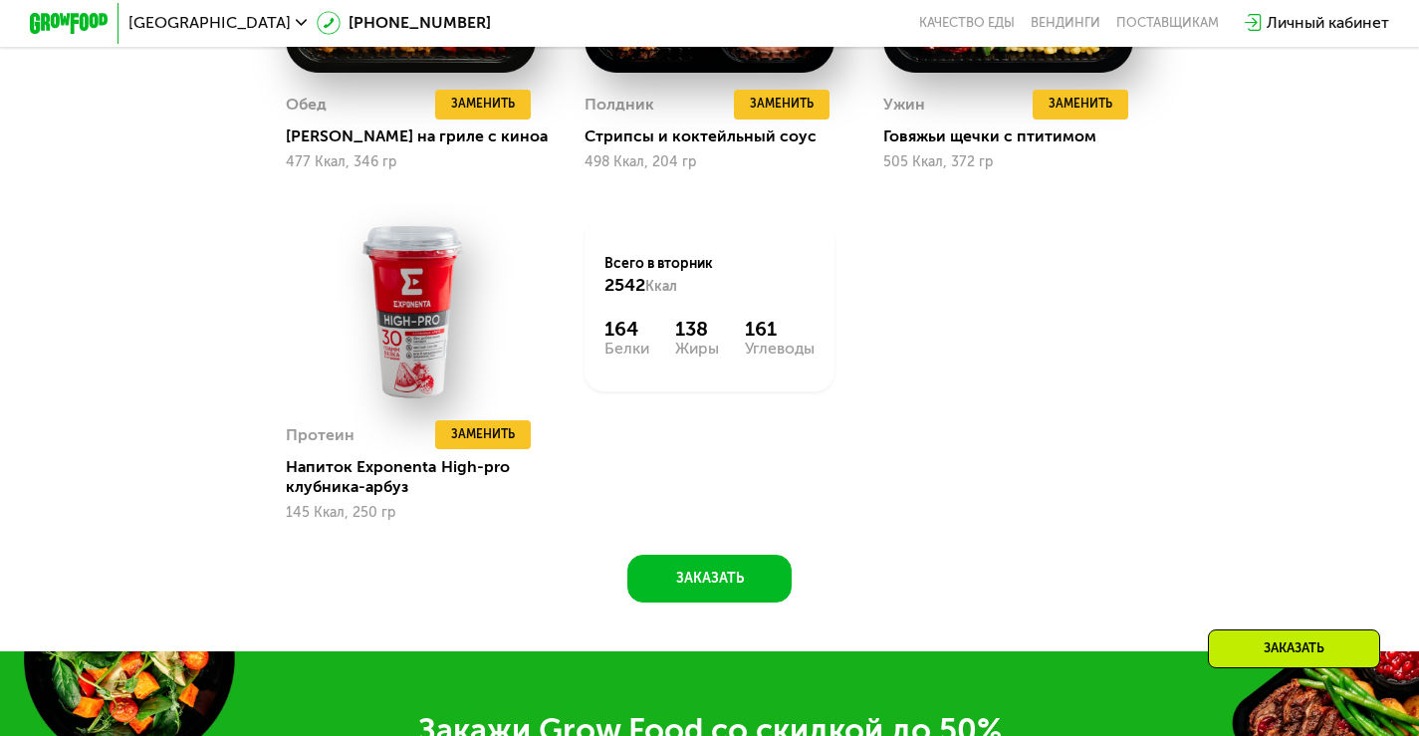
click at [615, 356] on div "Белки" at bounding box center [626, 348] width 45 height 16
